Goal: Information Seeking & Learning: Learn about a topic

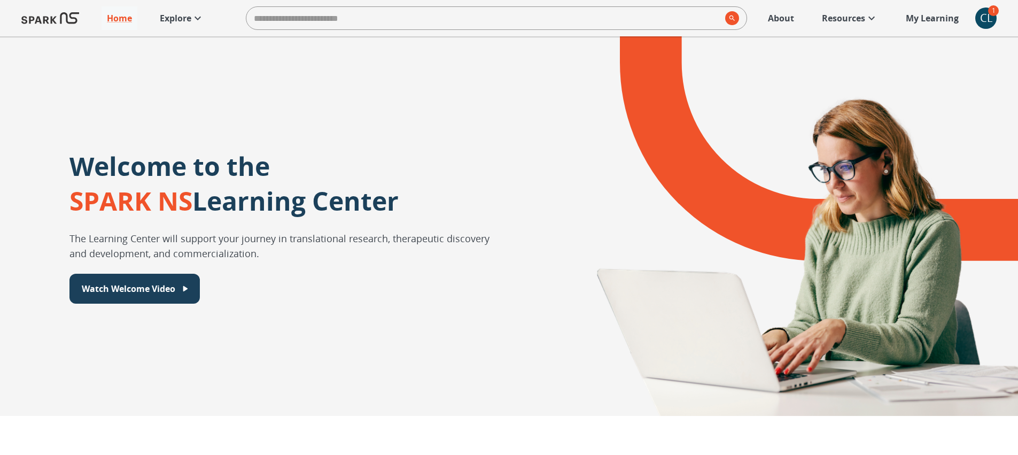
click at [986, 13] on div "CL" at bounding box center [985, 17] width 21 height 21
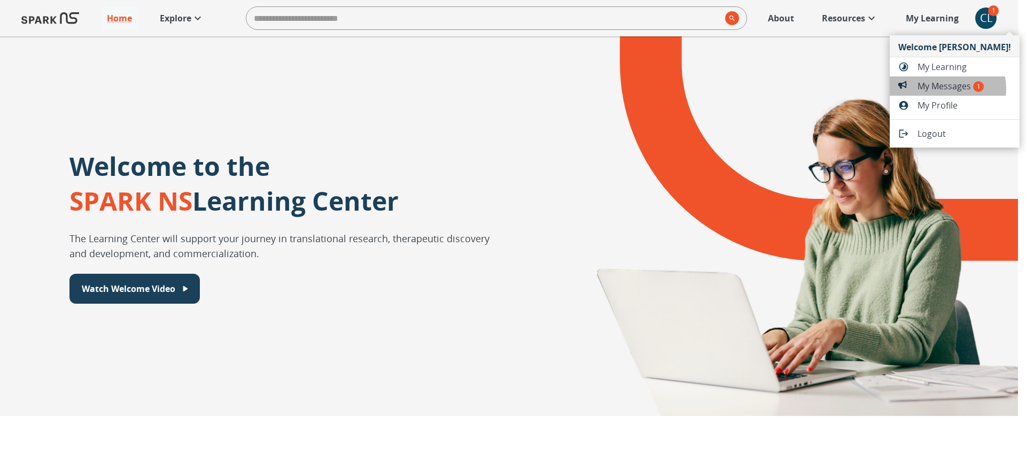
click at [947, 89] on span "My Messages 1" at bounding box center [965, 86] width 94 height 13
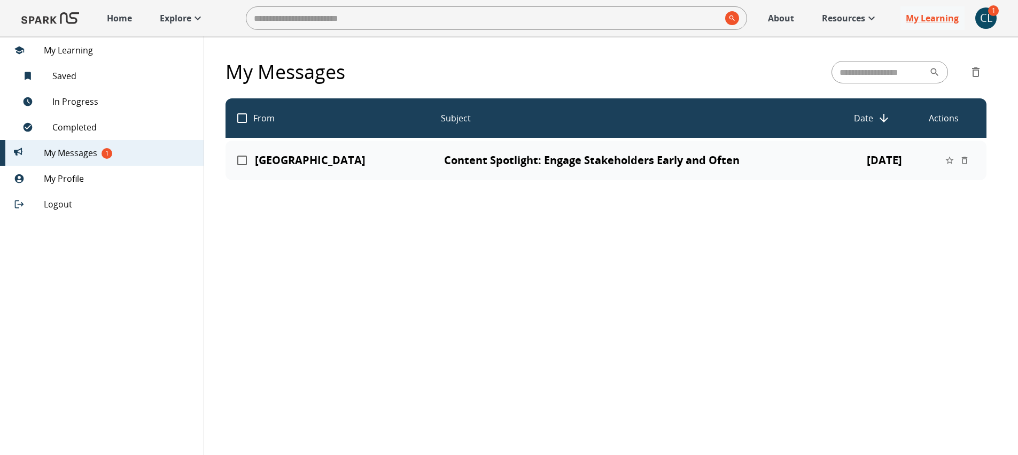
click at [511, 152] on div "SPARK NS Learning Center Content Spotlight: Engage Stakeholders Early and Often…" at bounding box center [606, 161] width 761 height 40
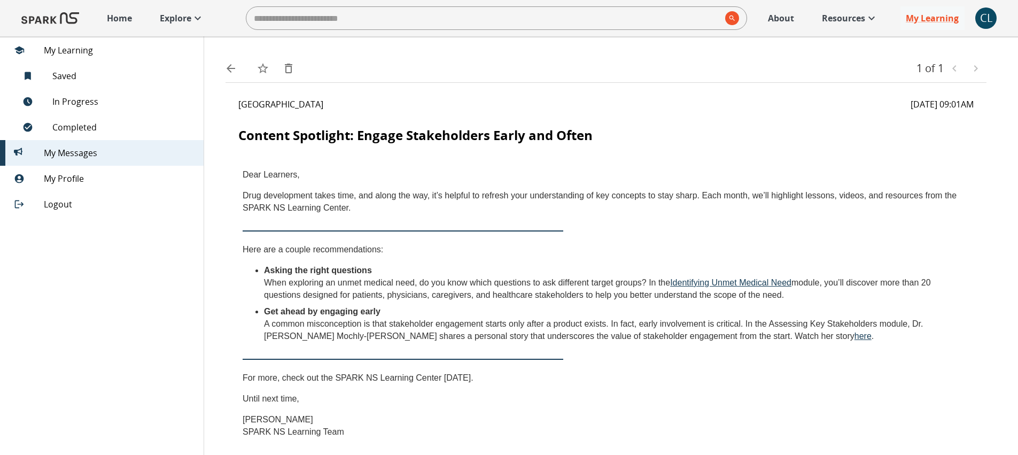
click at [127, 25] on link "Home" at bounding box center [120, 18] width 36 height 24
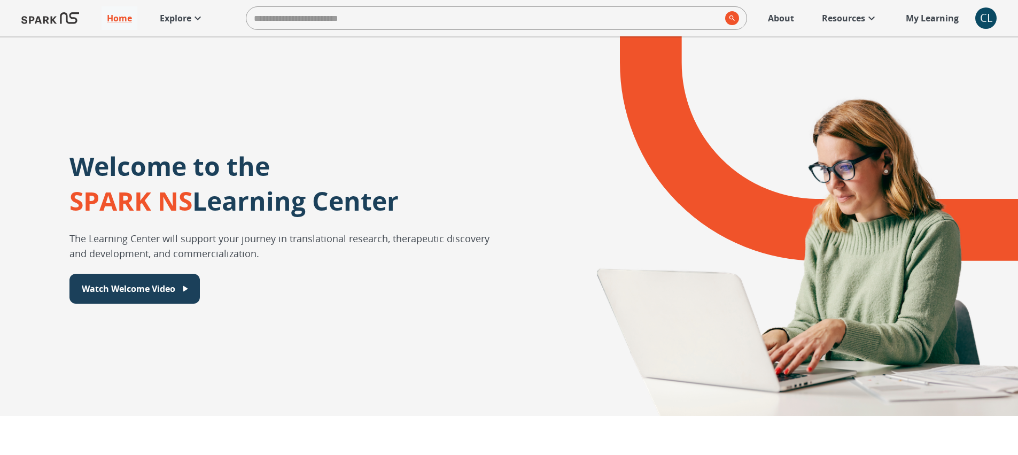
click at [909, 21] on p "My Learning" at bounding box center [932, 18] width 53 height 13
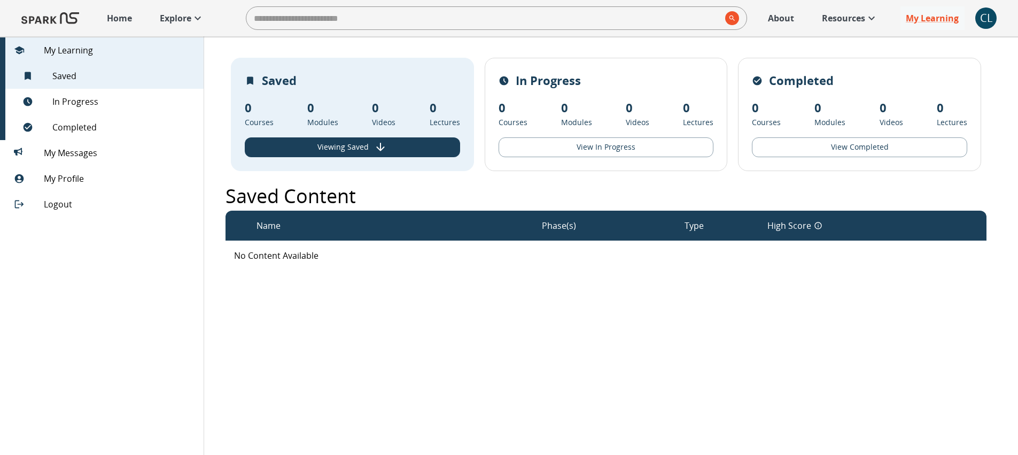
click at [53, 28] on img at bounding box center [50, 18] width 58 height 26
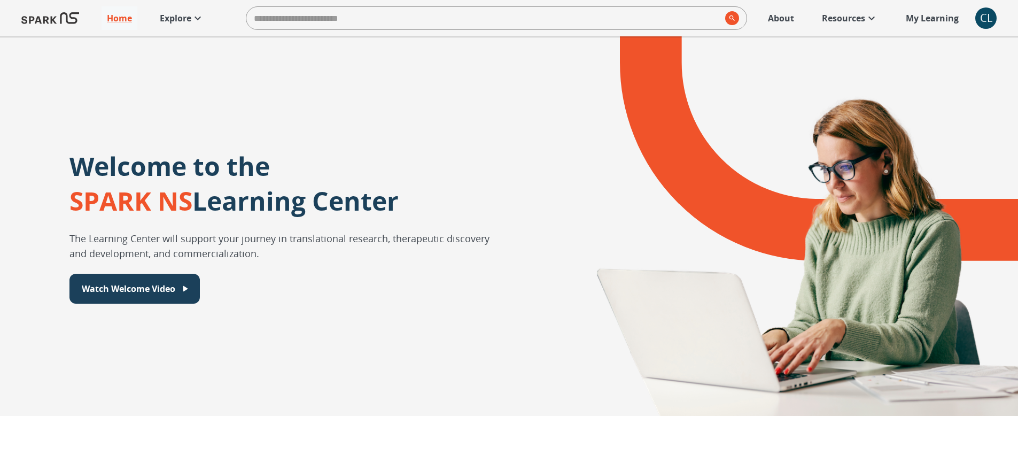
click at [175, 18] on p "Explore" at bounding box center [176, 18] width 32 height 13
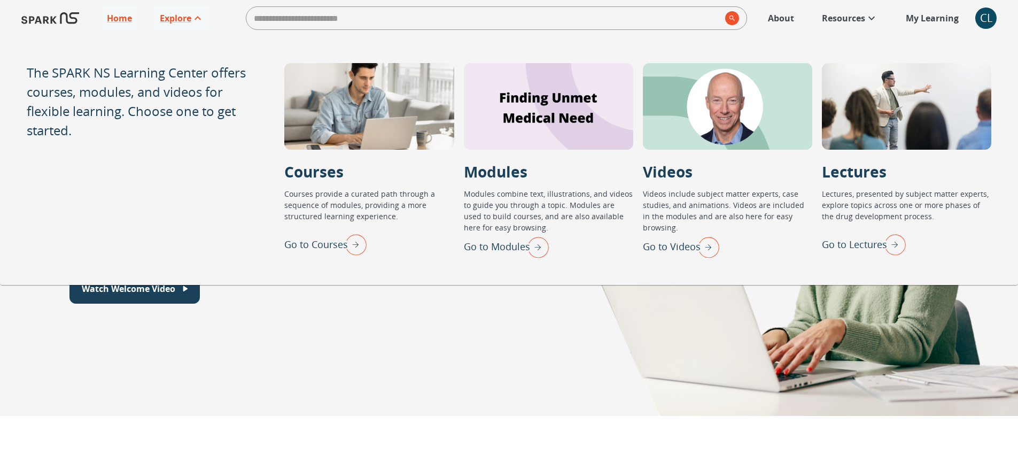
click at [355, 249] on img "Go to Courses" at bounding box center [353, 244] width 27 height 28
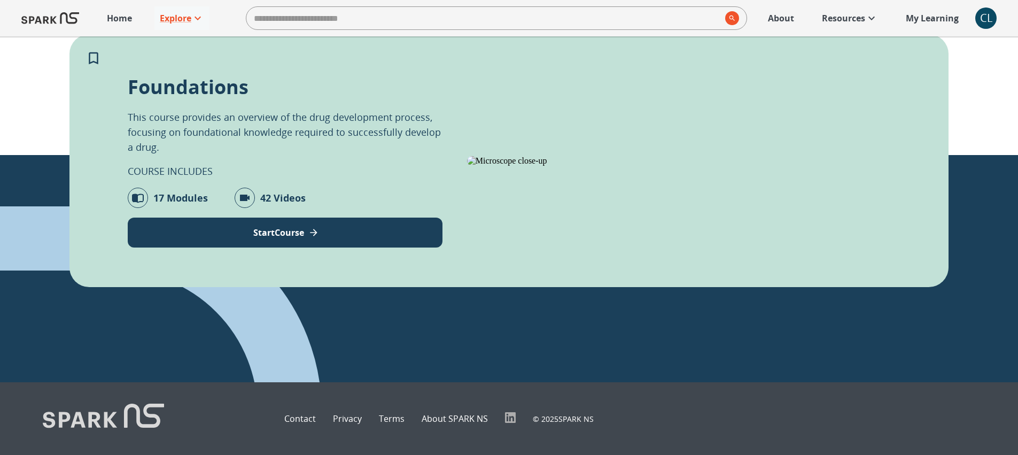
scroll to position [335, 0]
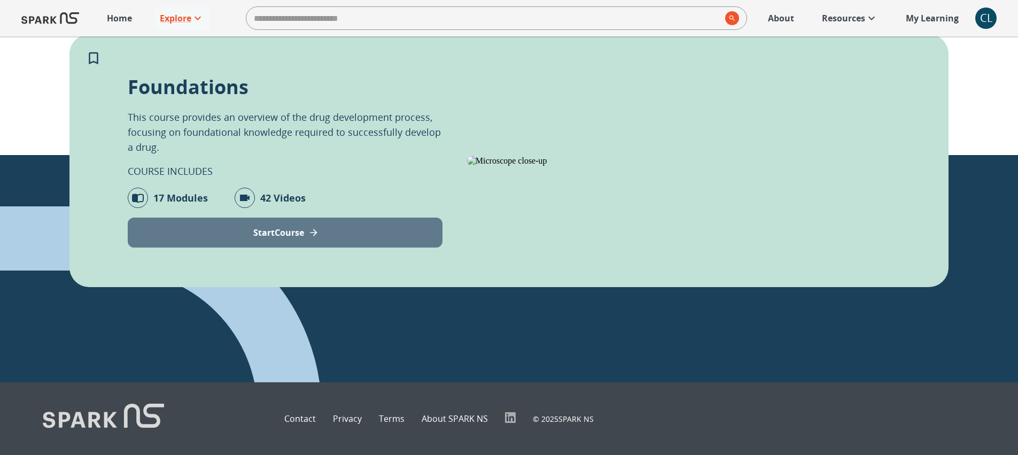
click at [375, 218] on button "Start Course" at bounding box center [285, 233] width 315 height 30
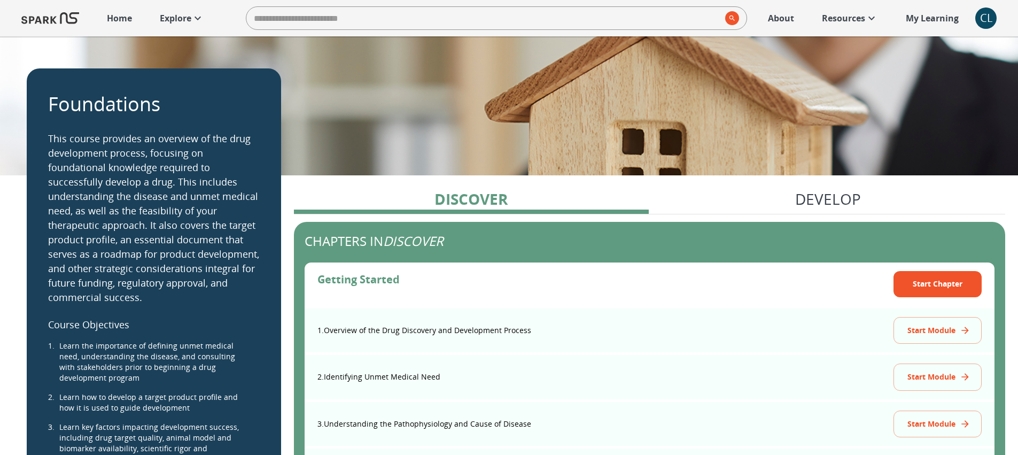
click at [183, 14] on p "Explore" at bounding box center [176, 18] width 32 height 13
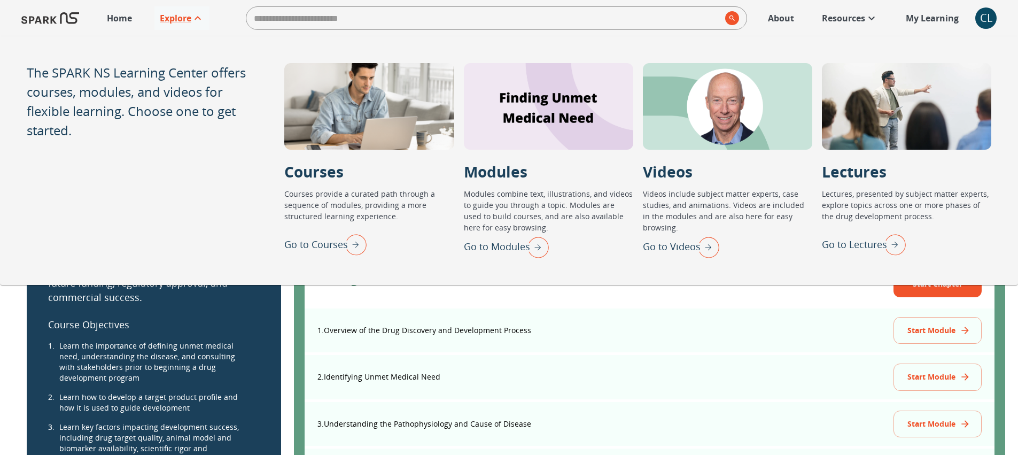
click at [531, 244] on img "Go to Modules" at bounding box center [535, 247] width 27 height 28
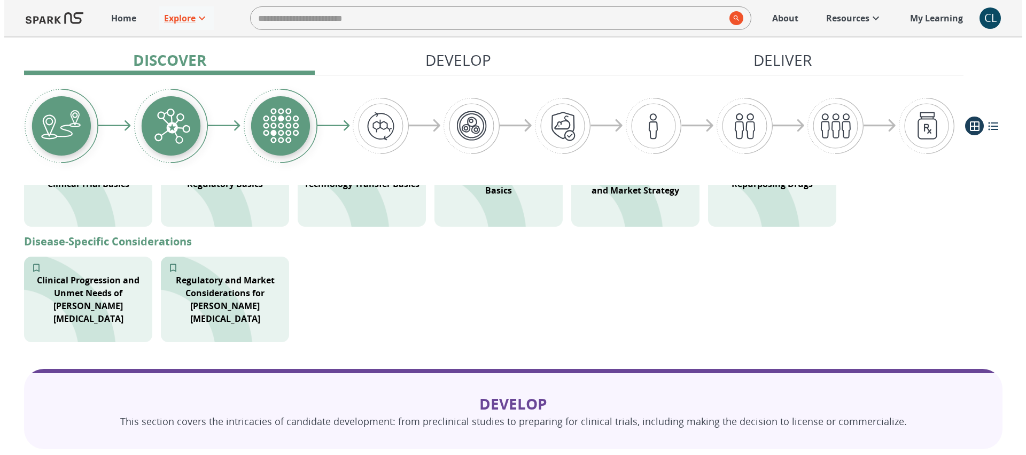
scroll to position [639, 0]
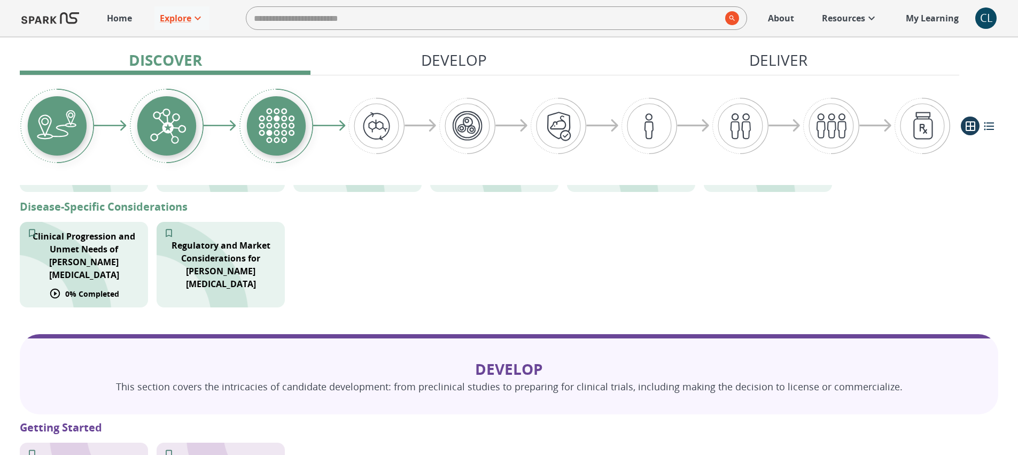
click at [124, 268] on p "Clinical Progression and Unmet Needs of [PERSON_NAME][MEDICAL_DATA]" at bounding box center [83, 255] width 115 height 51
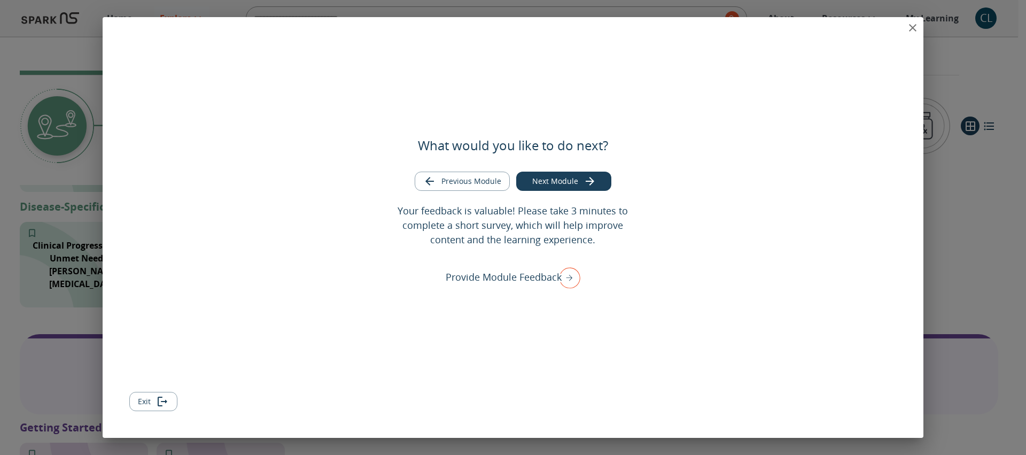
click at [913, 21] on icon "close" at bounding box center [912, 27] width 13 height 13
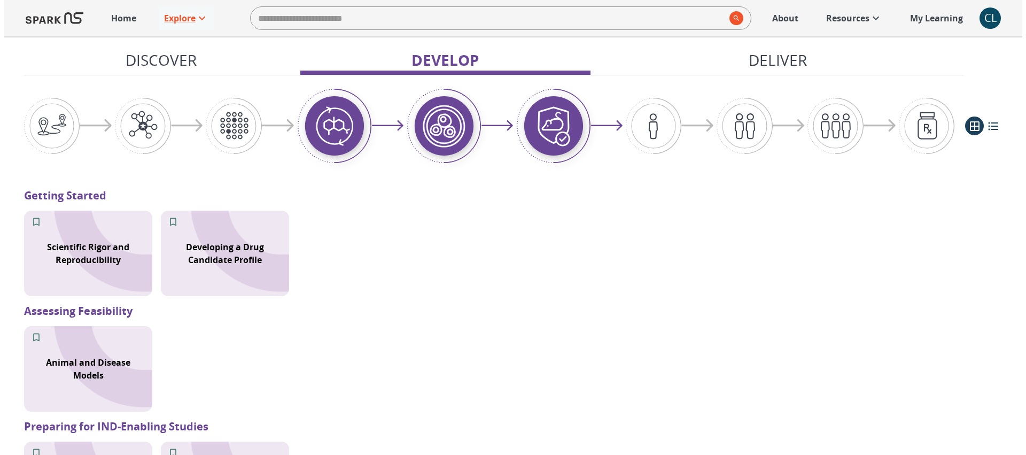
scroll to position [952, 0]
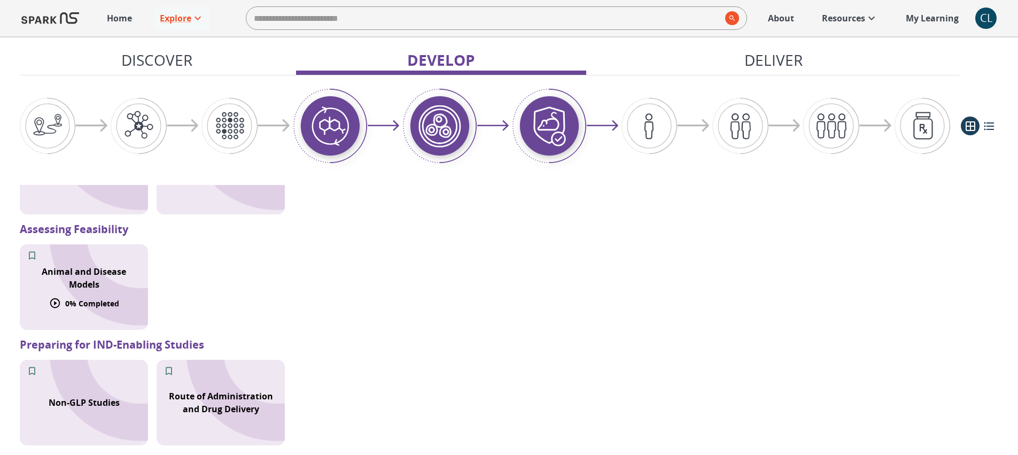
click at [74, 262] on div "Animal and Disease Models" at bounding box center [84, 278] width 128 height 38
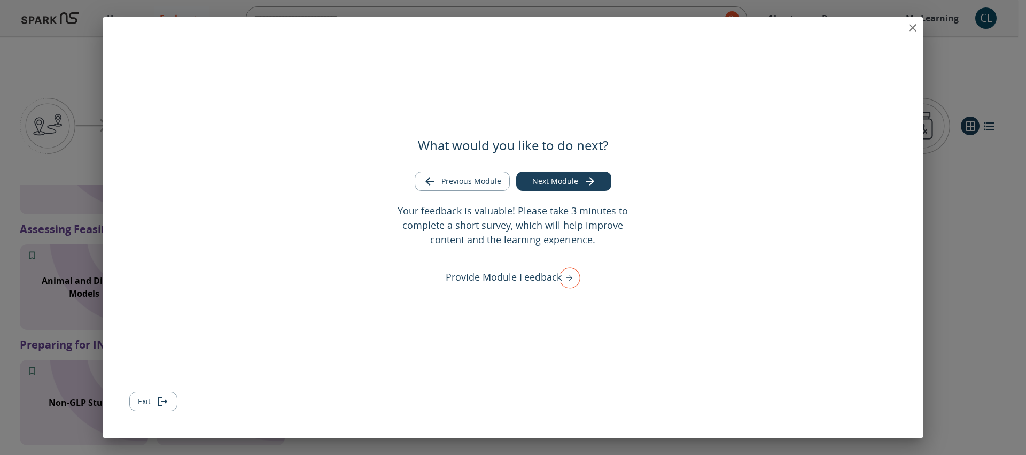
click at [916, 27] on icon "close" at bounding box center [912, 27] width 13 height 13
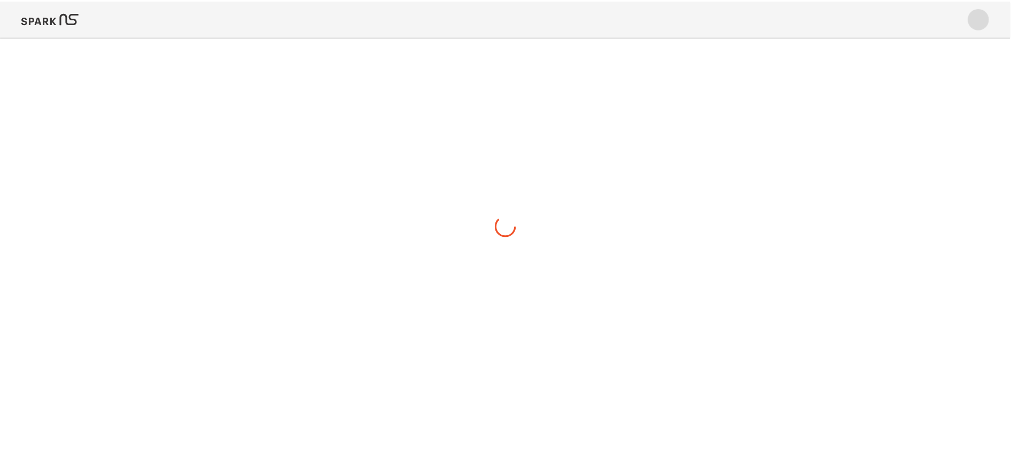
scroll to position [0, 0]
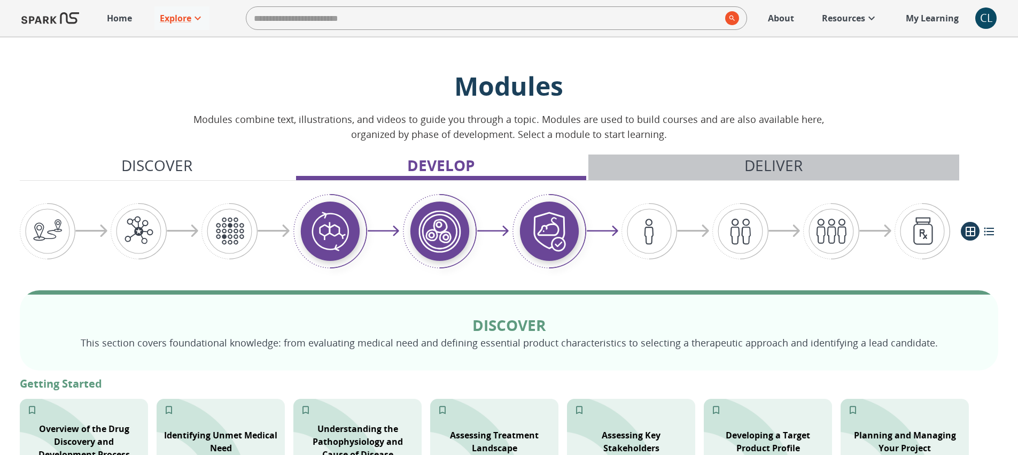
click at [781, 159] on p "Deliver" at bounding box center [773, 165] width 58 height 22
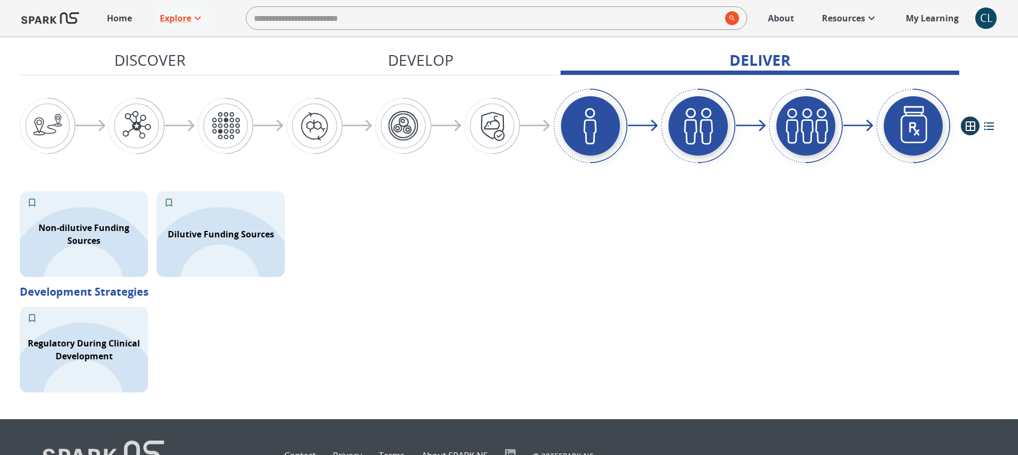
scroll to position [1840, 0]
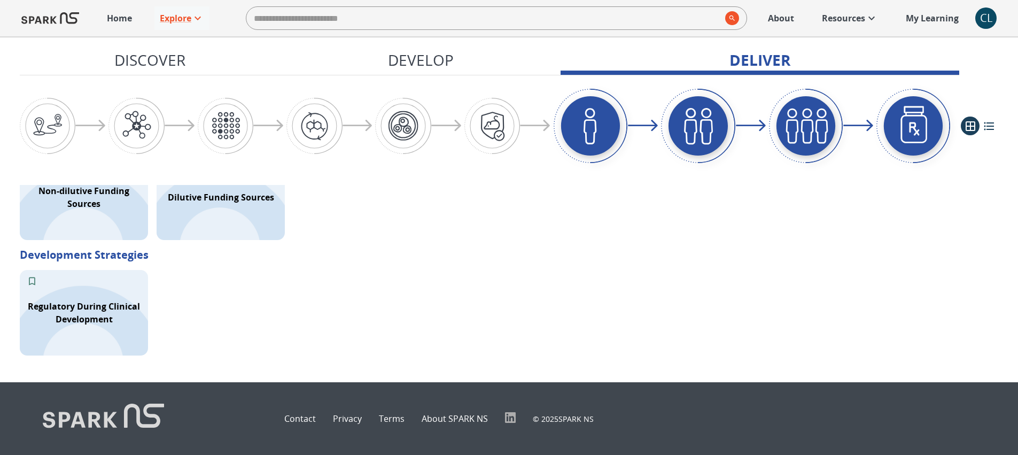
click at [188, 61] on button "Discover" at bounding box center [150, 62] width 261 height 26
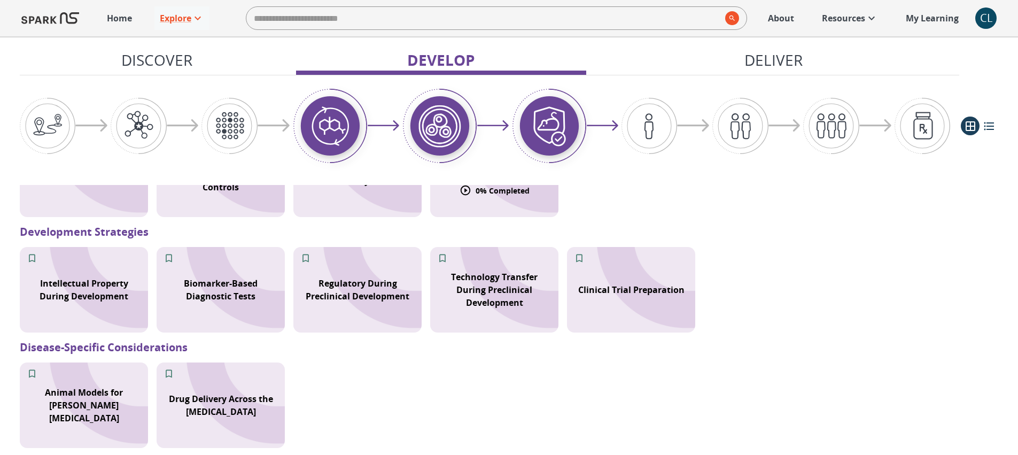
scroll to position [1313, 0]
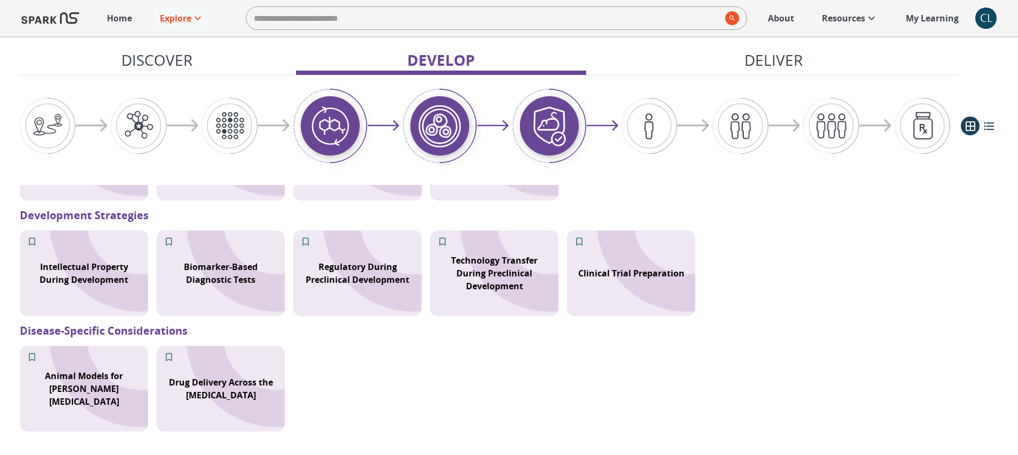
click at [605, 12] on input "search" at bounding box center [483, 17] width 475 height 21
type input "*"
type input "******"
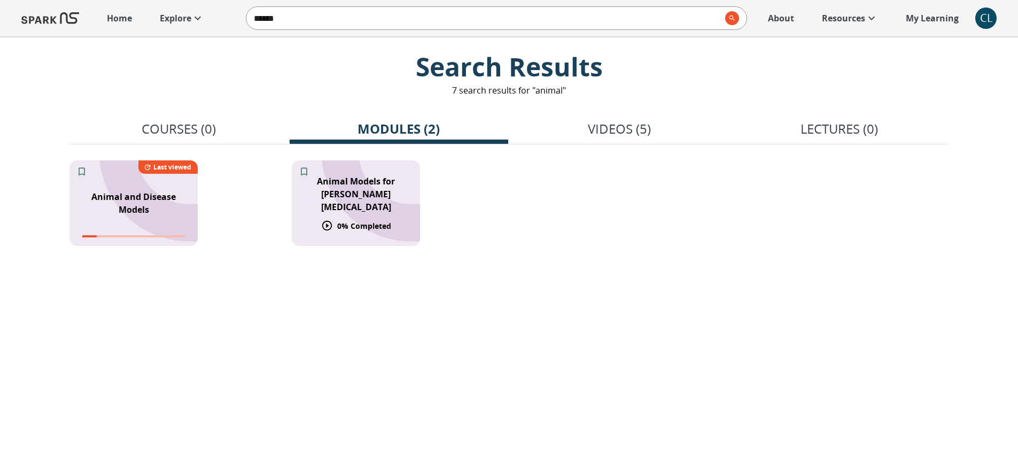
click at [369, 199] on p "Animal Models for [PERSON_NAME][MEDICAL_DATA]" at bounding box center [355, 194] width 115 height 38
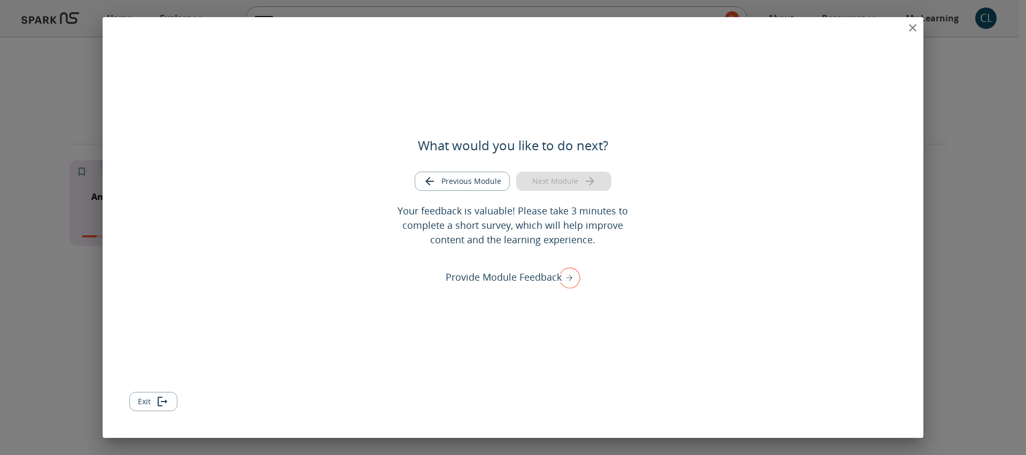
click at [911, 29] on icon "close" at bounding box center [912, 27] width 7 height 7
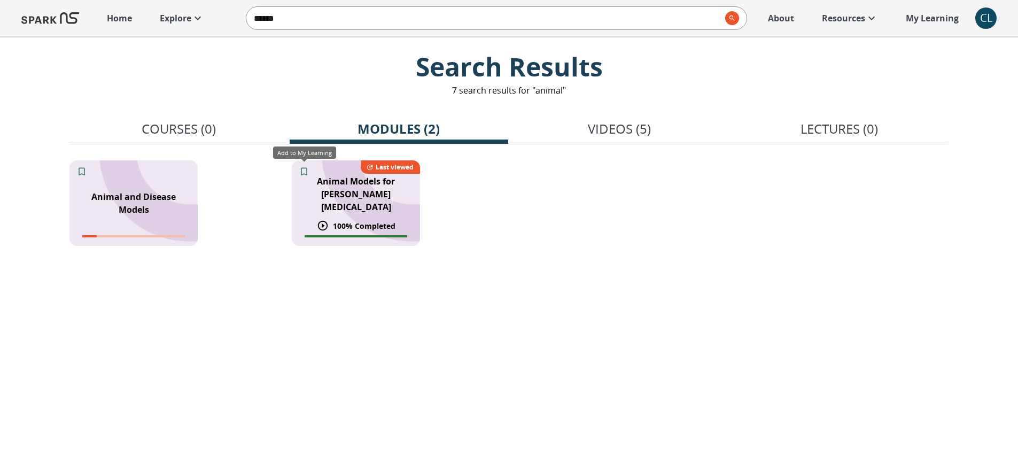
click at [309, 168] on icon "Add to My Learning" at bounding box center [304, 171] width 11 height 11
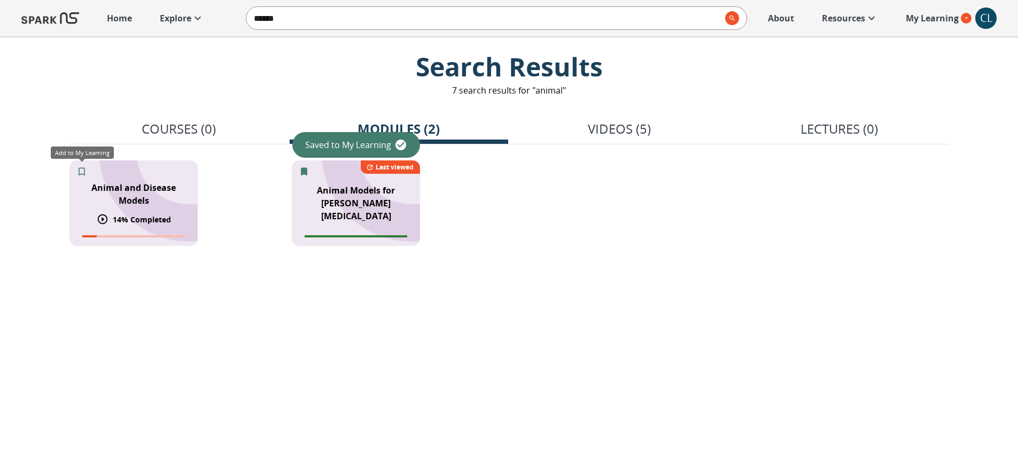
click at [85, 173] on icon "Add to My Learning" at bounding box center [81, 171] width 11 height 11
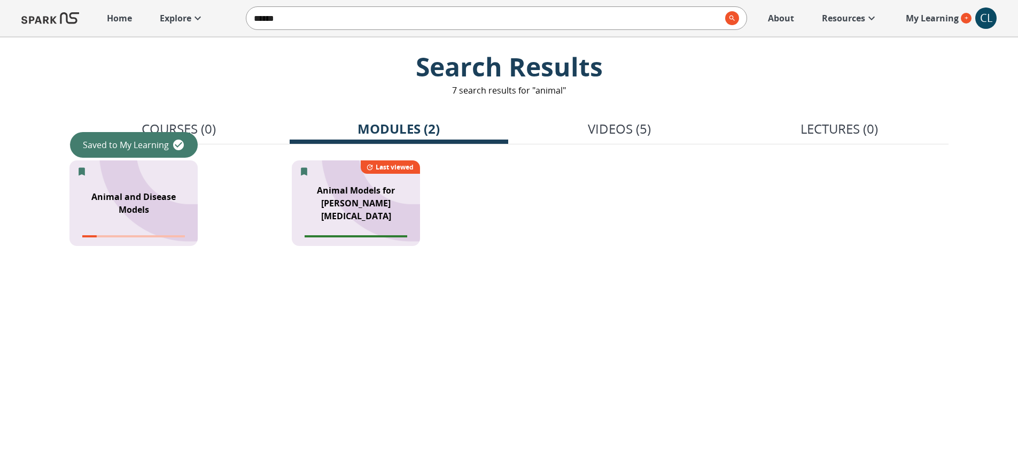
click at [123, 26] on link "Home" at bounding box center [120, 18] width 36 height 24
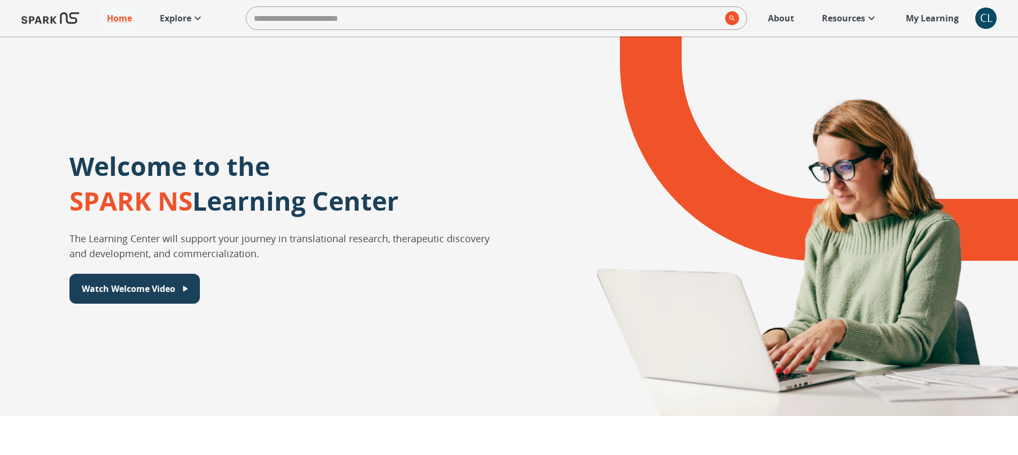
click at [165, 25] on link "Explore" at bounding box center [181, 18] width 55 height 24
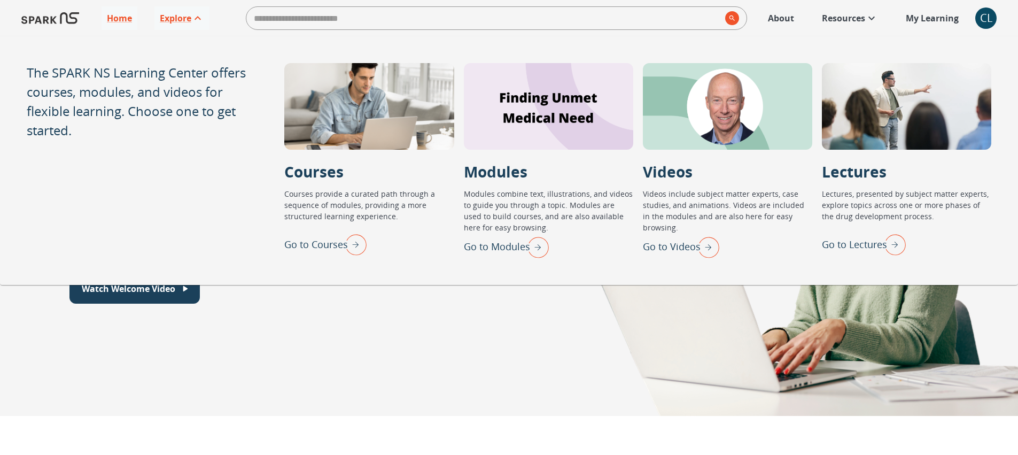
click at [510, 109] on div at bounding box center [548, 106] width 169 height 87
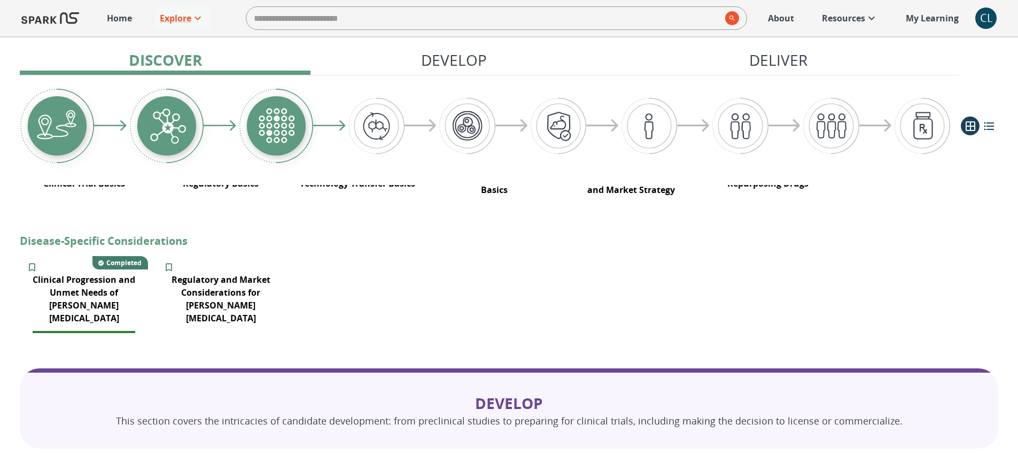
scroll to position [566, 0]
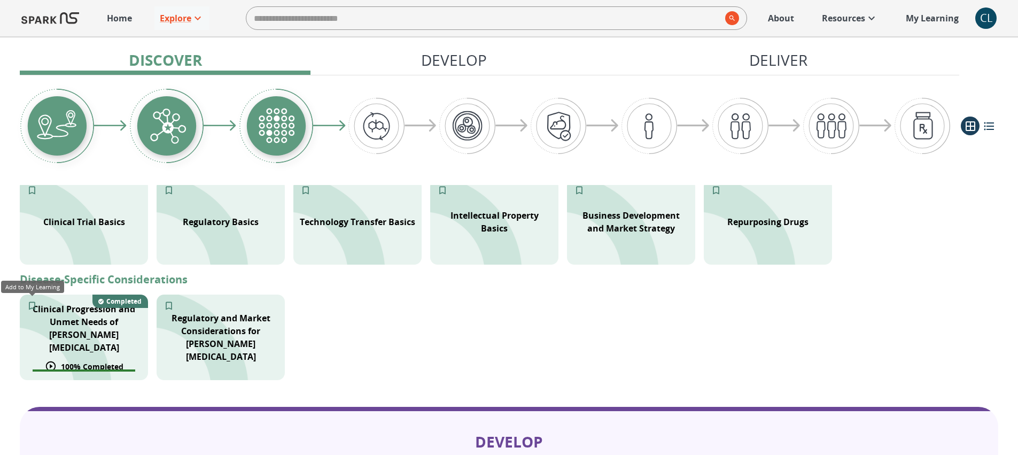
click at [35, 306] on icon "Add to My Learning" at bounding box center [32, 305] width 11 height 11
